Goal: Information Seeking & Learning: Learn about a topic

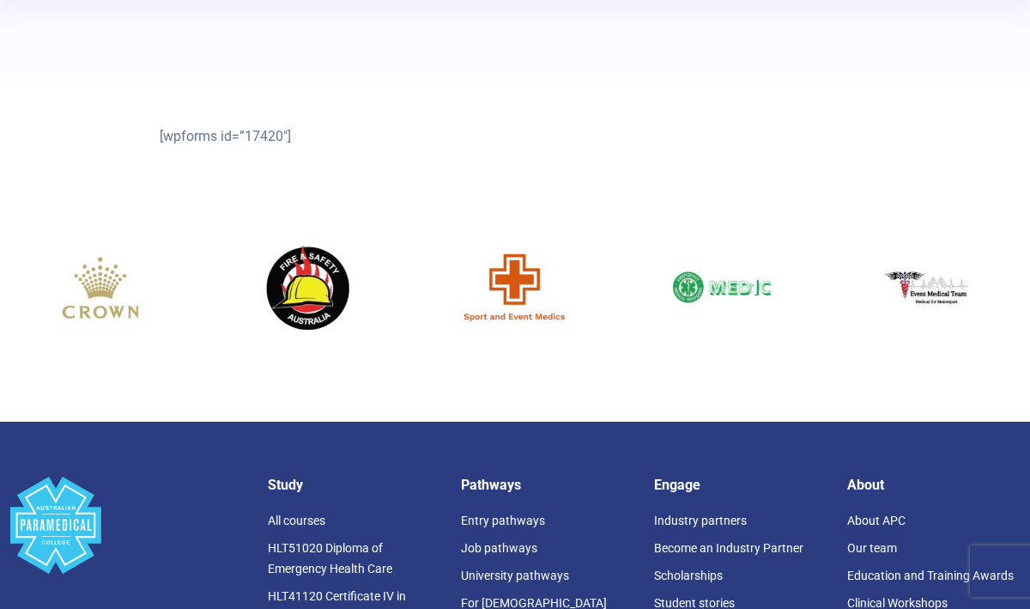
scroll to position [790, 0]
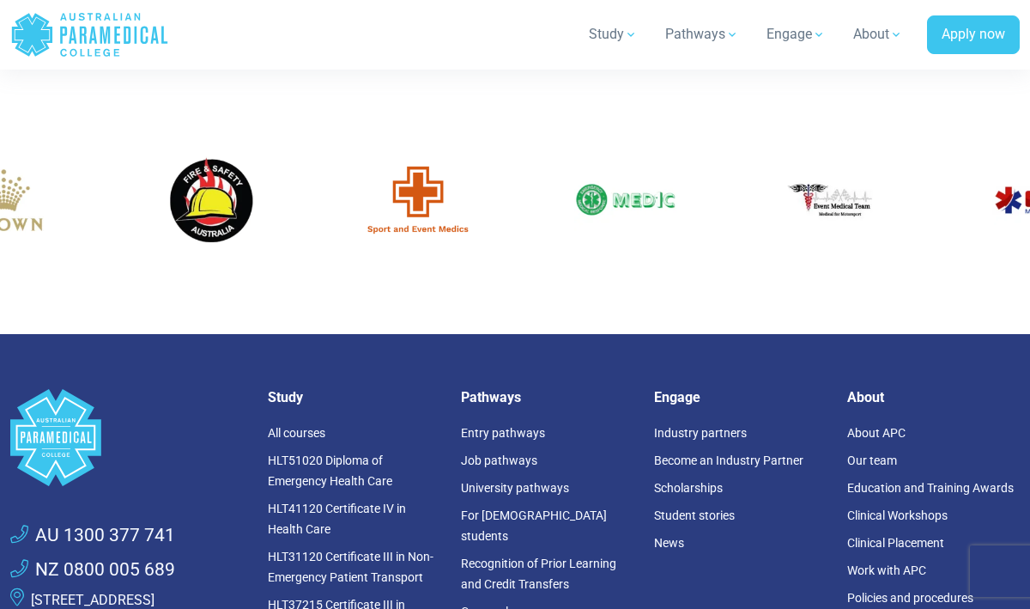
click at [538, 236] on div "7 / 60" at bounding box center [625, 200] width 181 height 130
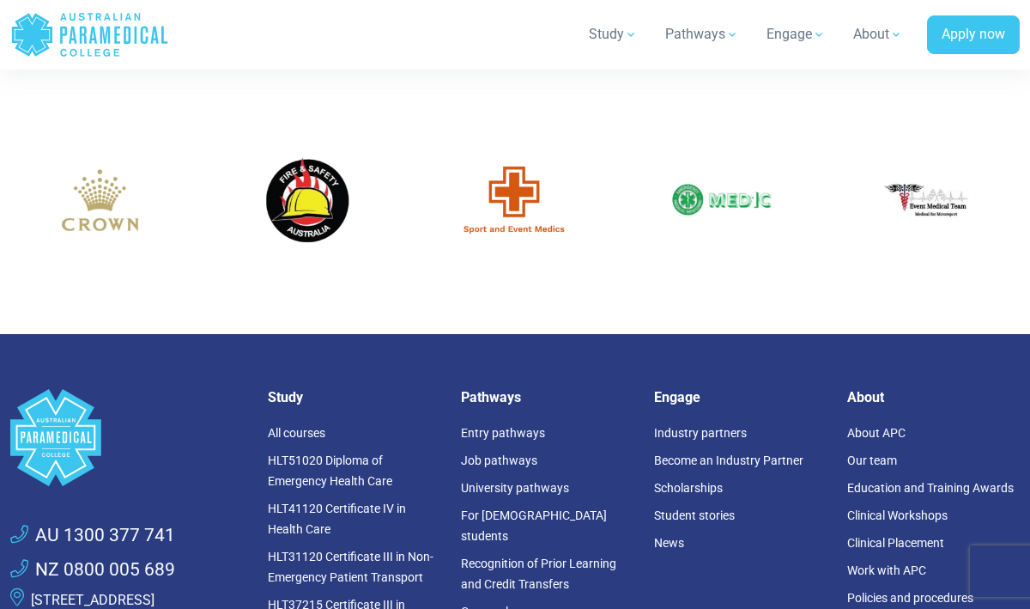
click at [463, 252] on img "6 / 60" at bounding box center [514, 200] width 103 height 103
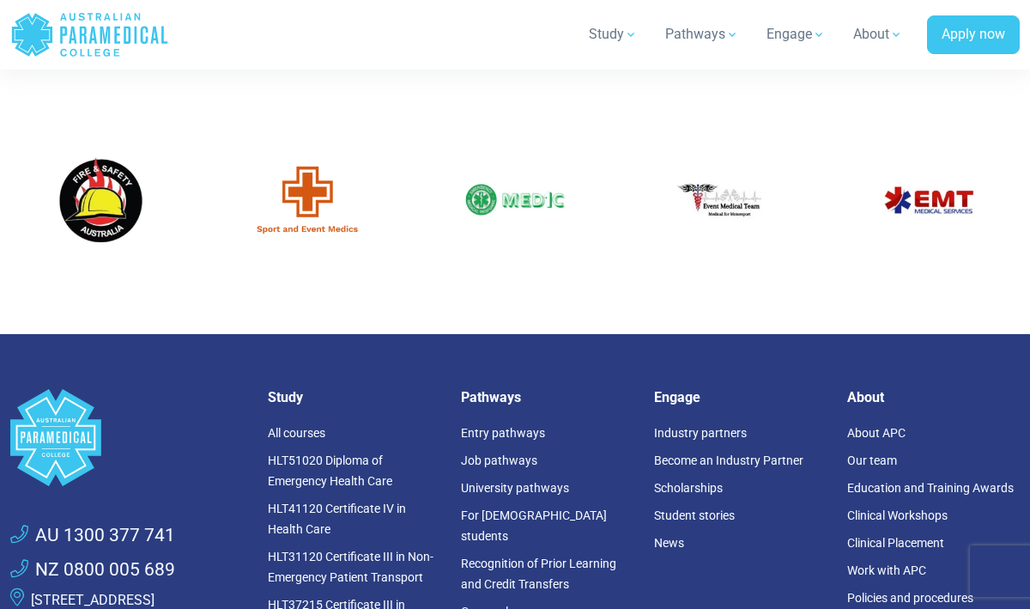
click at [334, 246] on img "6 / 60" at bounding box center [308, 200] width 103 height 103
click at [319, 246] on img "6 / 60" at bounding box center [307, 200] width 103 height 103
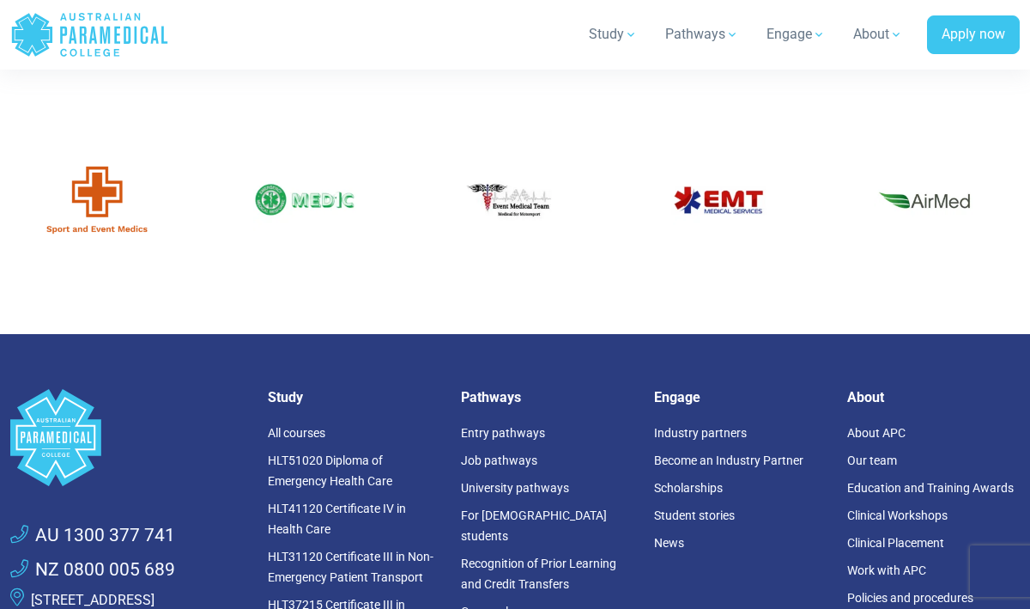
click at [460, 252] on img "8 / 60" at bounding box center [511, 200] width 103 height 103
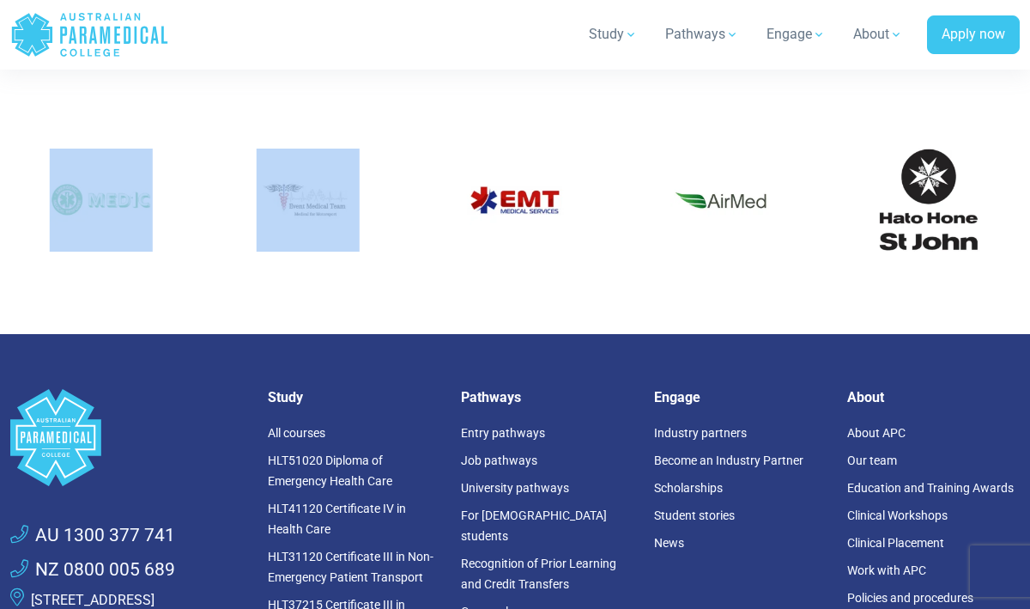
drag, startPoint x: 422, startPoint y: 257, endPoint x: 340, endPoint y: 286, distance: 87.4
click at [357, 265] on div at bounding box center [515, 200] width 1030 height 130
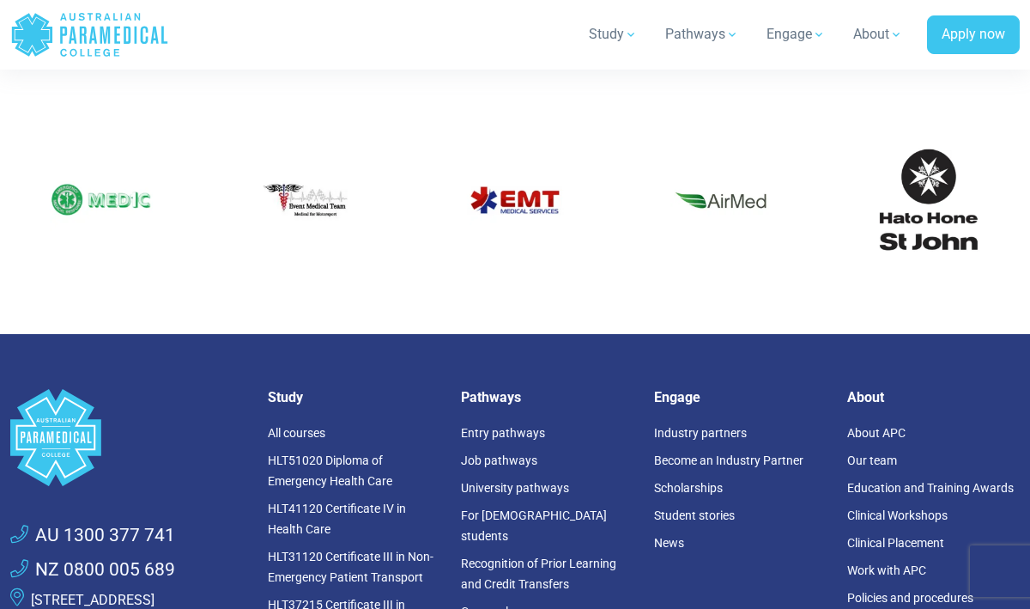
click at [495, 175] on div at bounding box center [515, 217] width 1030 height 206
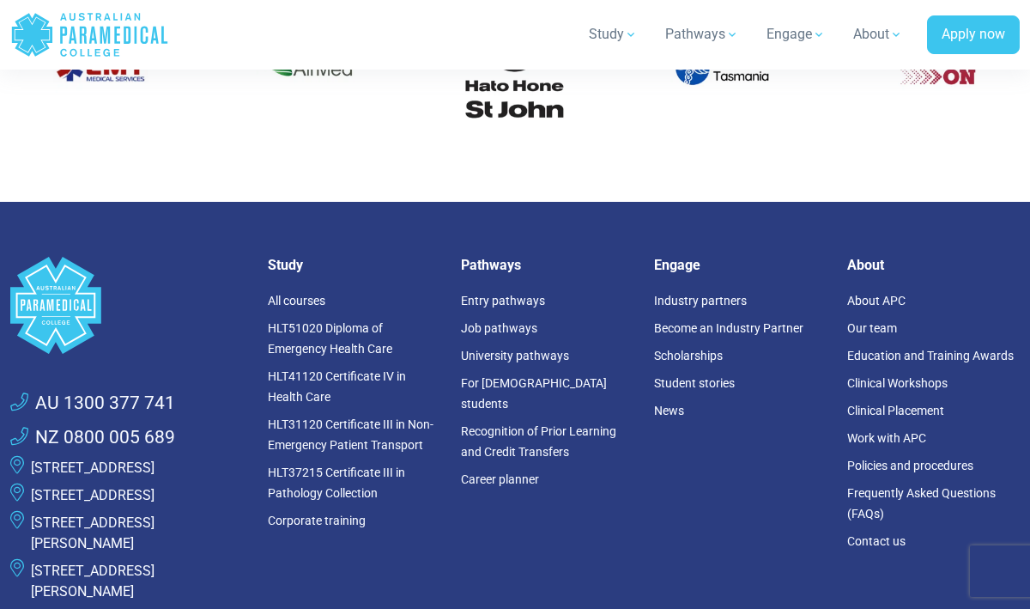
scroll to position [1000, 0]
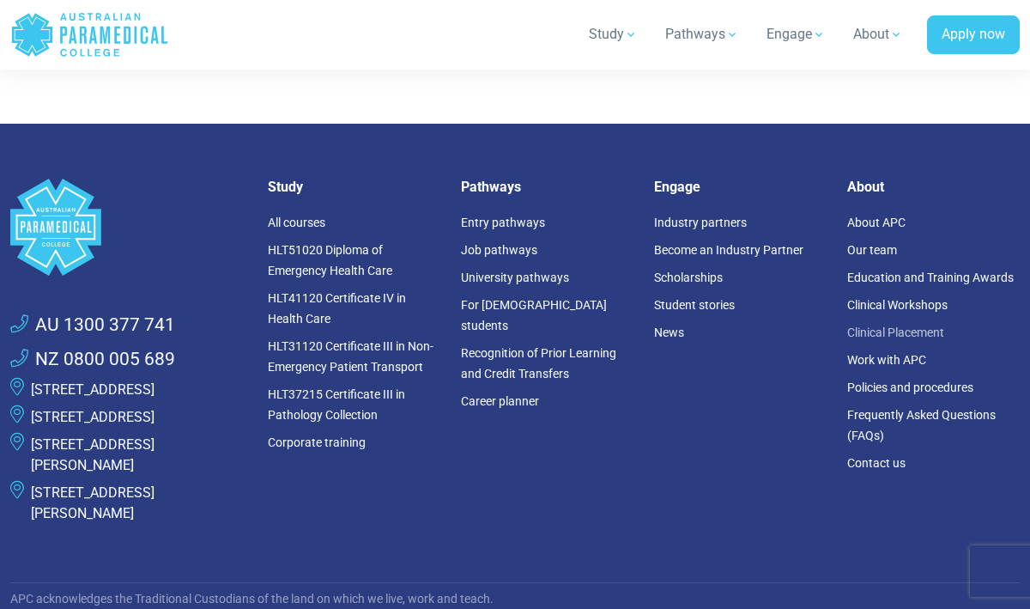
click at [867, 339] on link "Clinical Placement" at bounding box center [895, 332] width 97 height 14
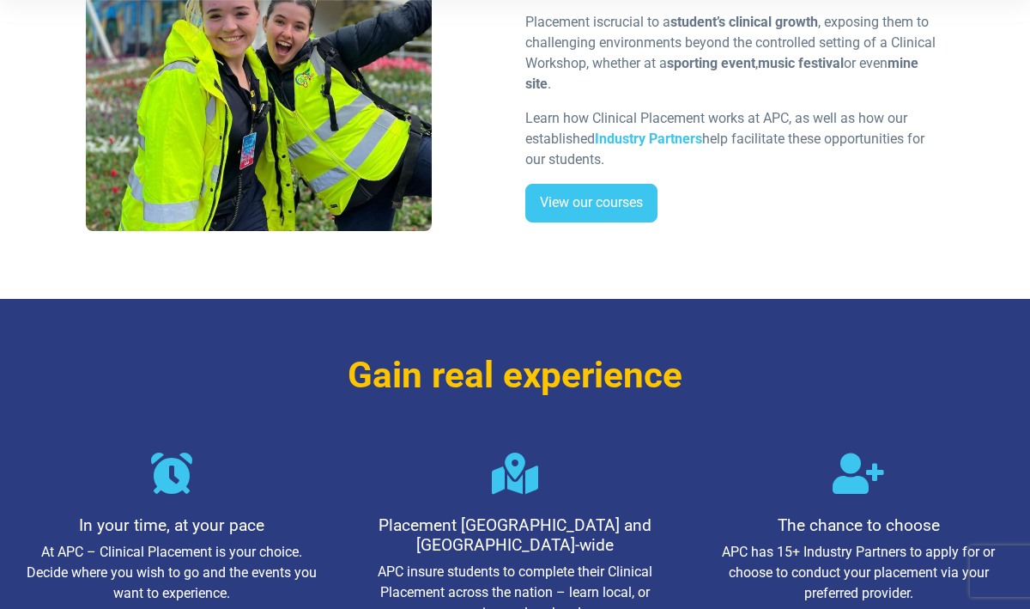
scroll to position [584, 0]
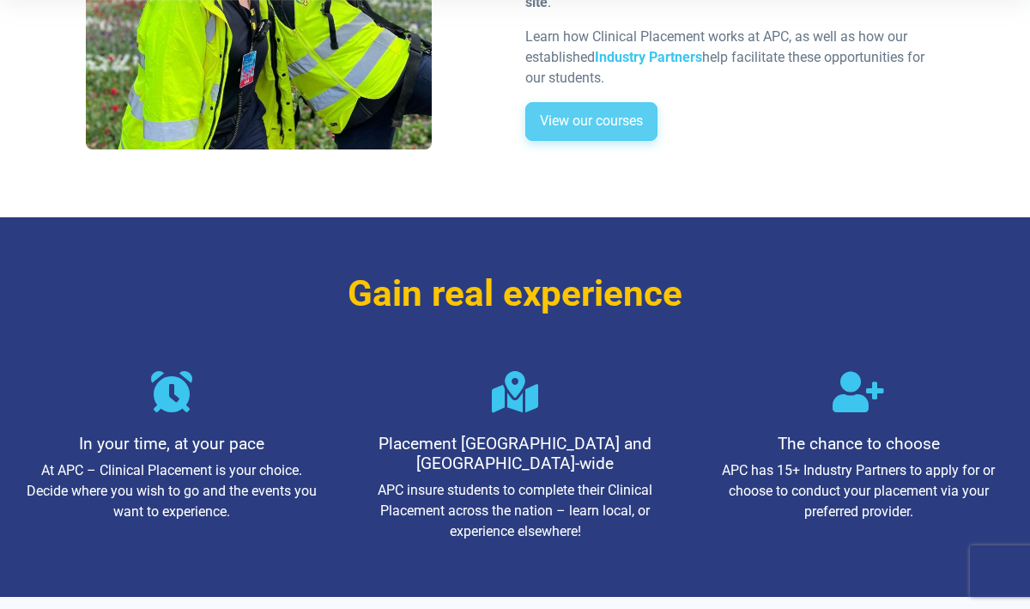
click at [608, 131] on link "View our courses" at bounding box center [591, 121] width 132 height 39
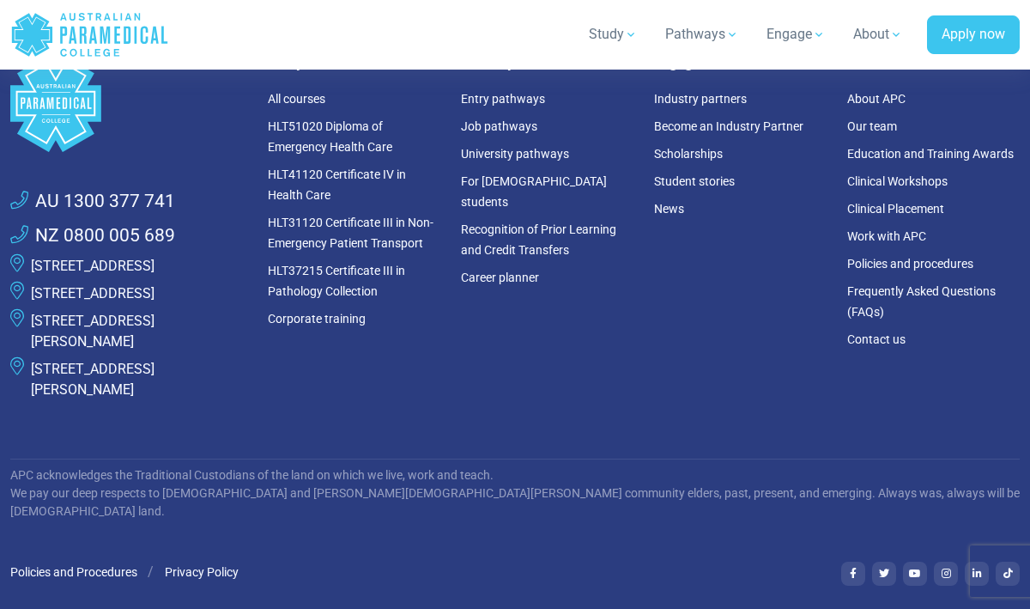
scroll to position [2876, 0]
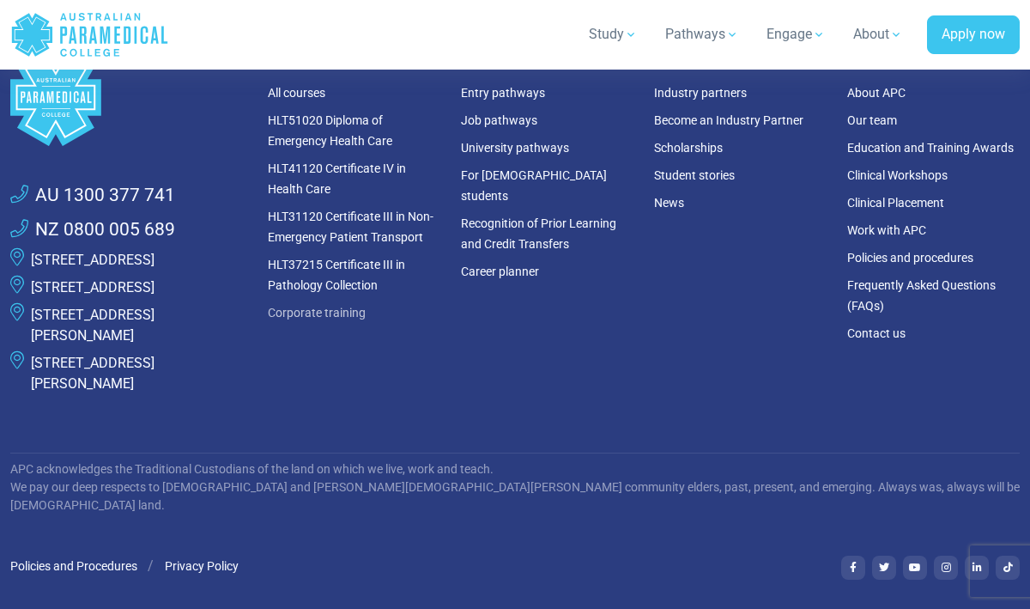
click at [355, 306] on link "Corporate training" at bounding box center [317, 313] width 98 height 14
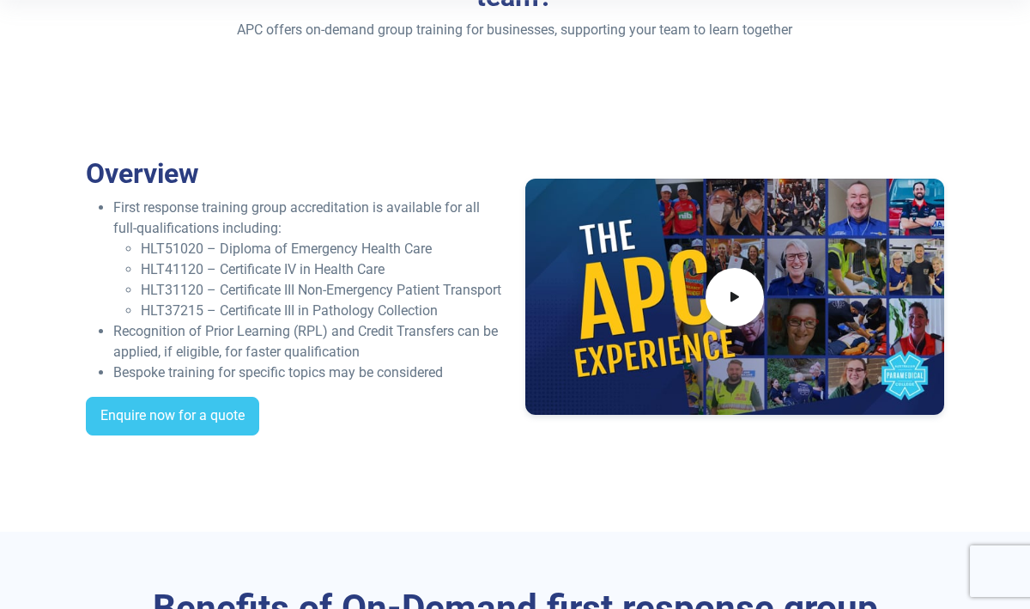
scroll to position [518, 0]
